Goal: Communication & Community: Participate in discussion

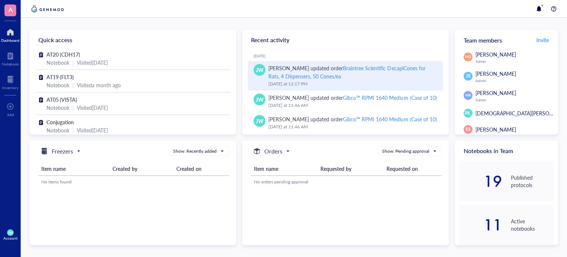
click at [332, 80] on div "[DATE] 12:17 PM" at bounding box center [353, 83] width 169 height 7
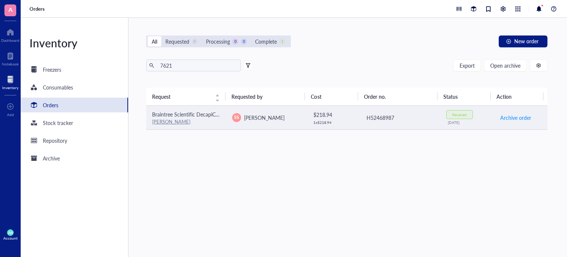
click at [319, 116] on div "$ 218.94" at bounding box center [334, 114] width 41 height 8
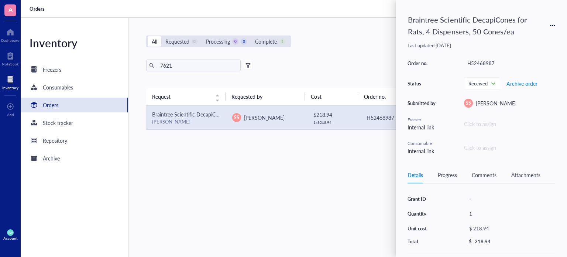
click at [483, 165] on div "Braintree Scientific DecapiCones for Rats, 4 Dispensers, 50 Cones/ea Last updat…" at bounding box center [481, 128] width 171 height 257
click at [481, 170] on div "Details Progress Comments Attachments" at bounding box center [482, 175] width 148 height 17
click at [480, 175] on div "Comments" at bounding box center [484, 175] width 25 height 8
click at [454, 215] on div "JW Add comment ﻿" at bounding box center [482, 207] width 148 height 31
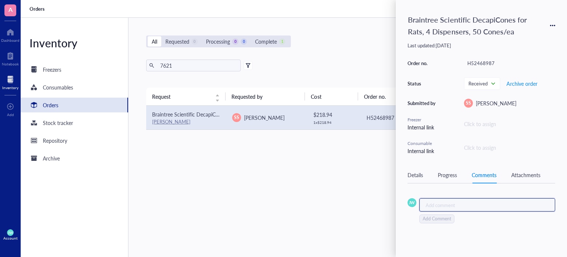
click at [453, 209] on div "Add comment ﻿" at bounding box center [488, 204] width 136 height 13
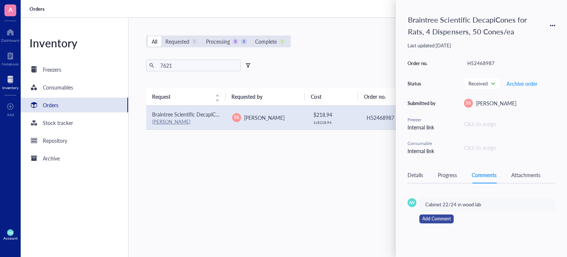
click at [451, 218] on button "Add Comment" at bounding box center [437, 218] width 34 height 9
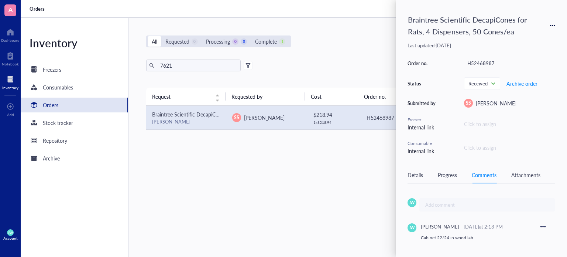
click at [304, 179] on div "Request Requested by Cost Order no. Status Action Braintree Scientific DecapiCo…" at bounding box center [347, 155] width 402 height 134
